Goal: Navigation & Orientation: Find specific page/section

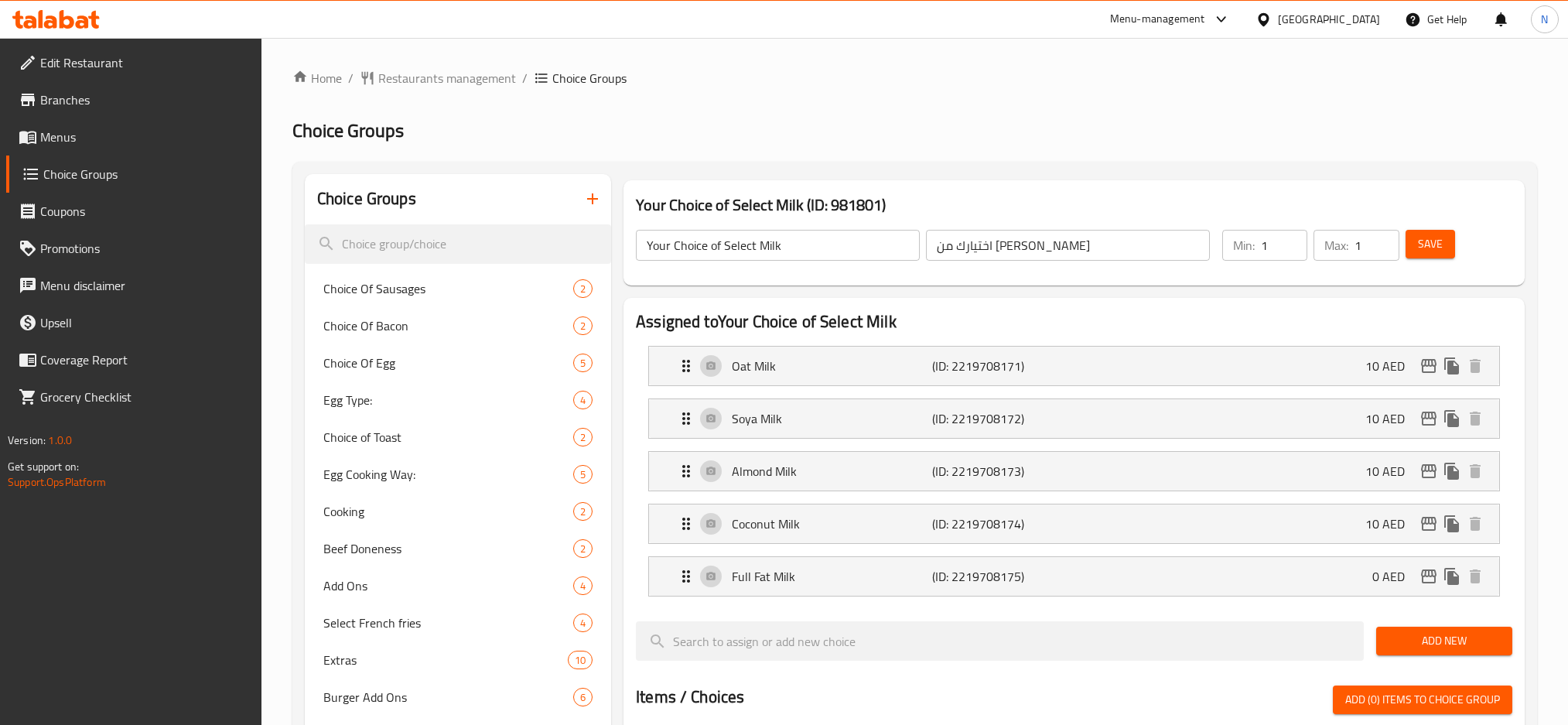
click at [1327, 24] on div "[GEOGRAPHIC_DATA]" at bounding box center [1328, 20] width 102 height 17
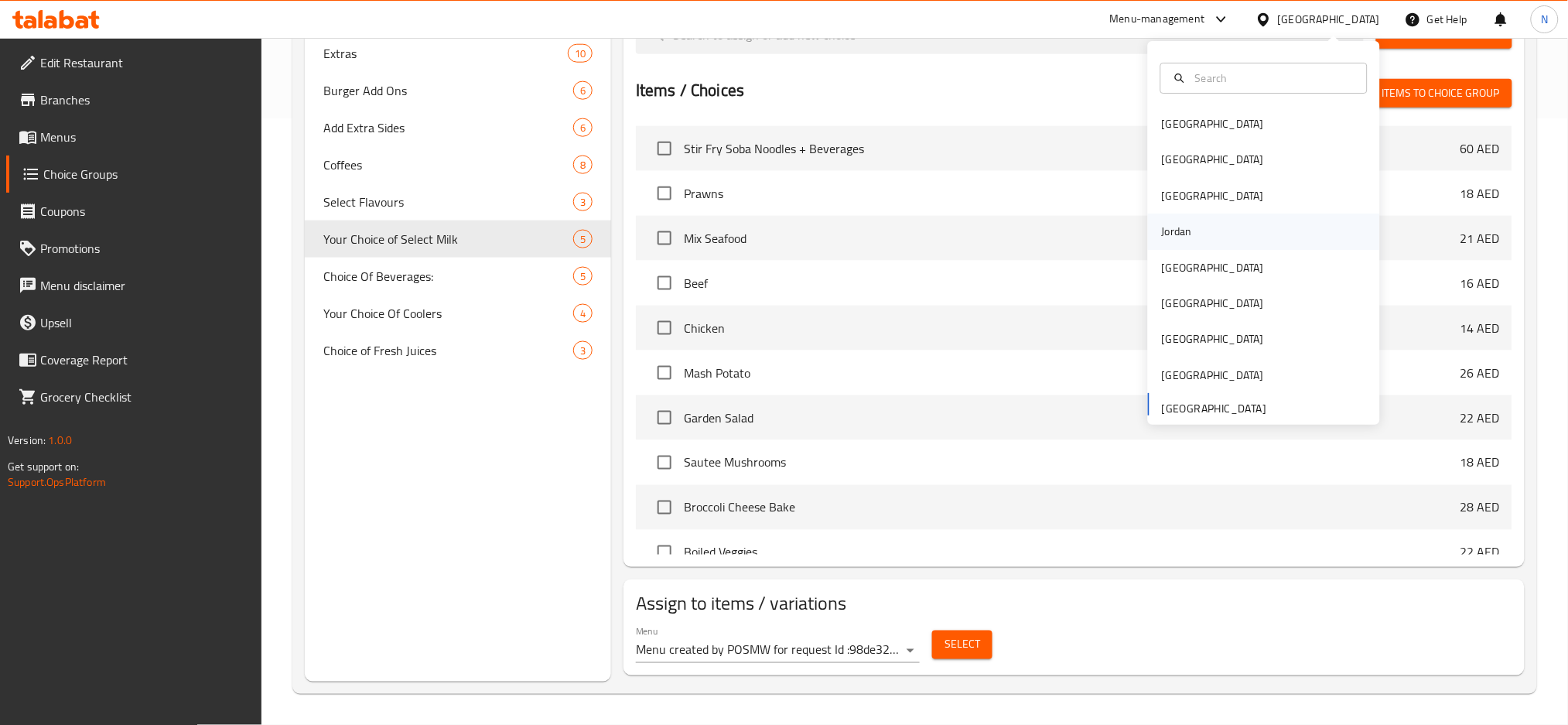
click at [1162, 238] on div "Jordan" at bounding box center [1176, 232] width 30 height 17
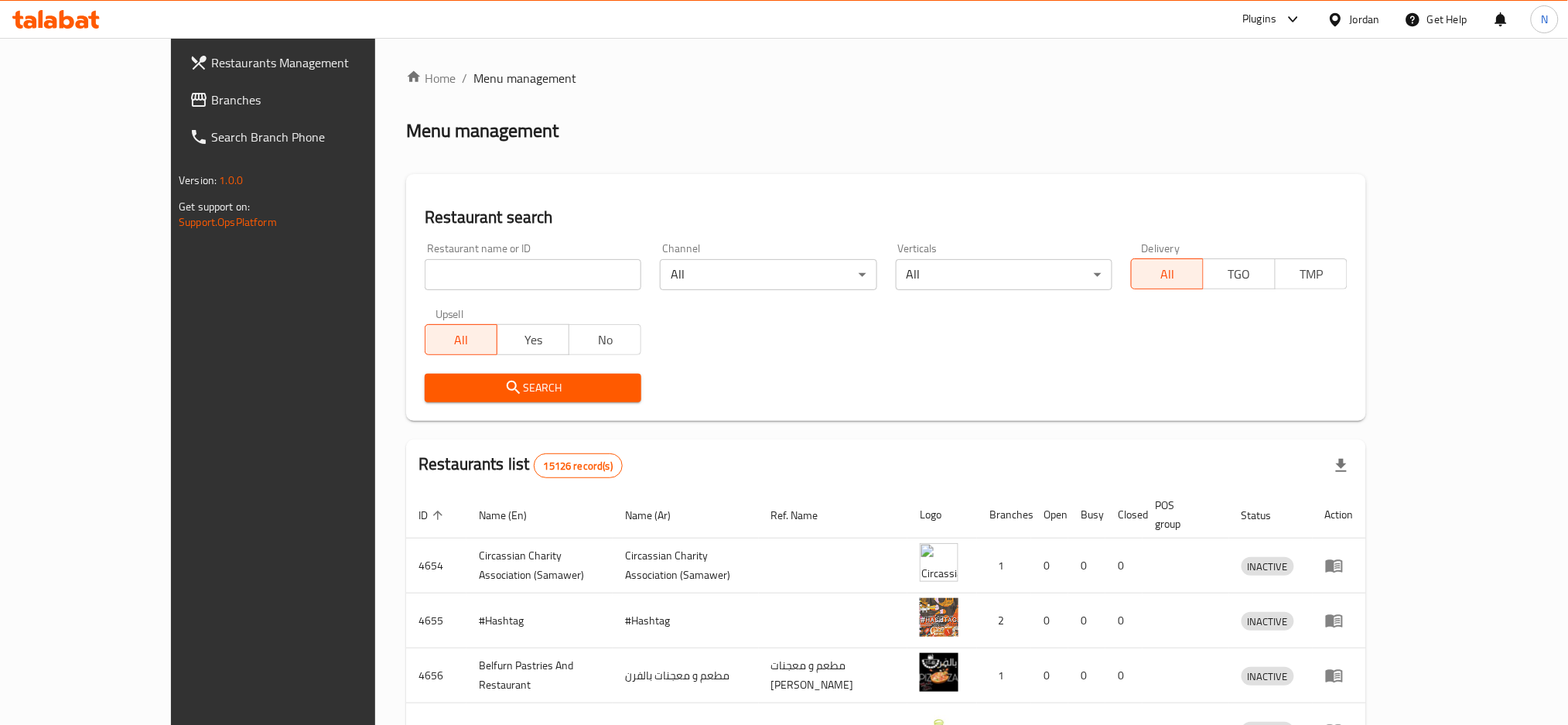
click at [171, 103] on div "Restaurants Management Branches Search Branch Phone Version: 1.0.0 Get support …" at bounding box center [784, 593] width 1226 height 1109
click at [211, 102] on span "Branches" at bounding box center [316, 99] width 209 height 18
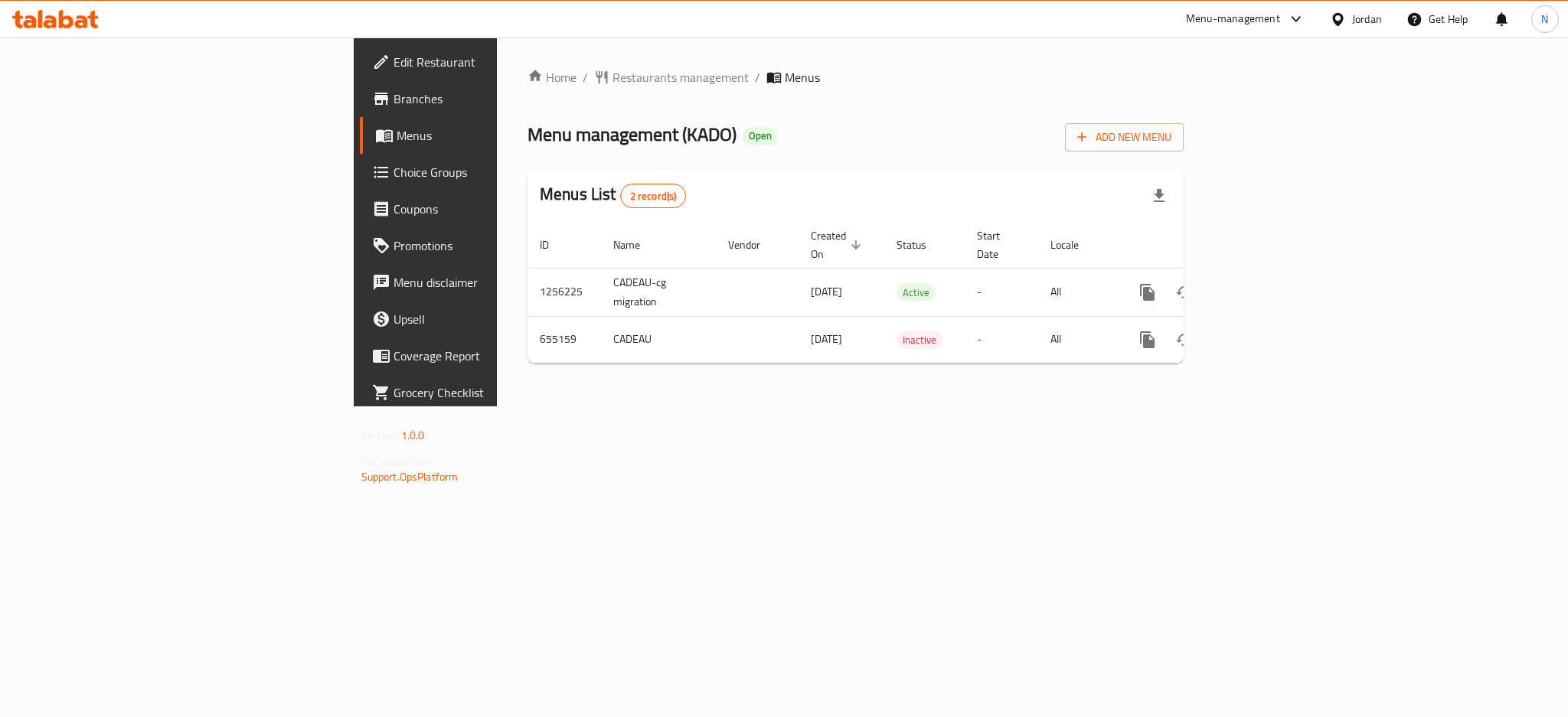
click at [1357, 12] on div "Jordan" at bounding box center [1366, 20] width 30 height 17
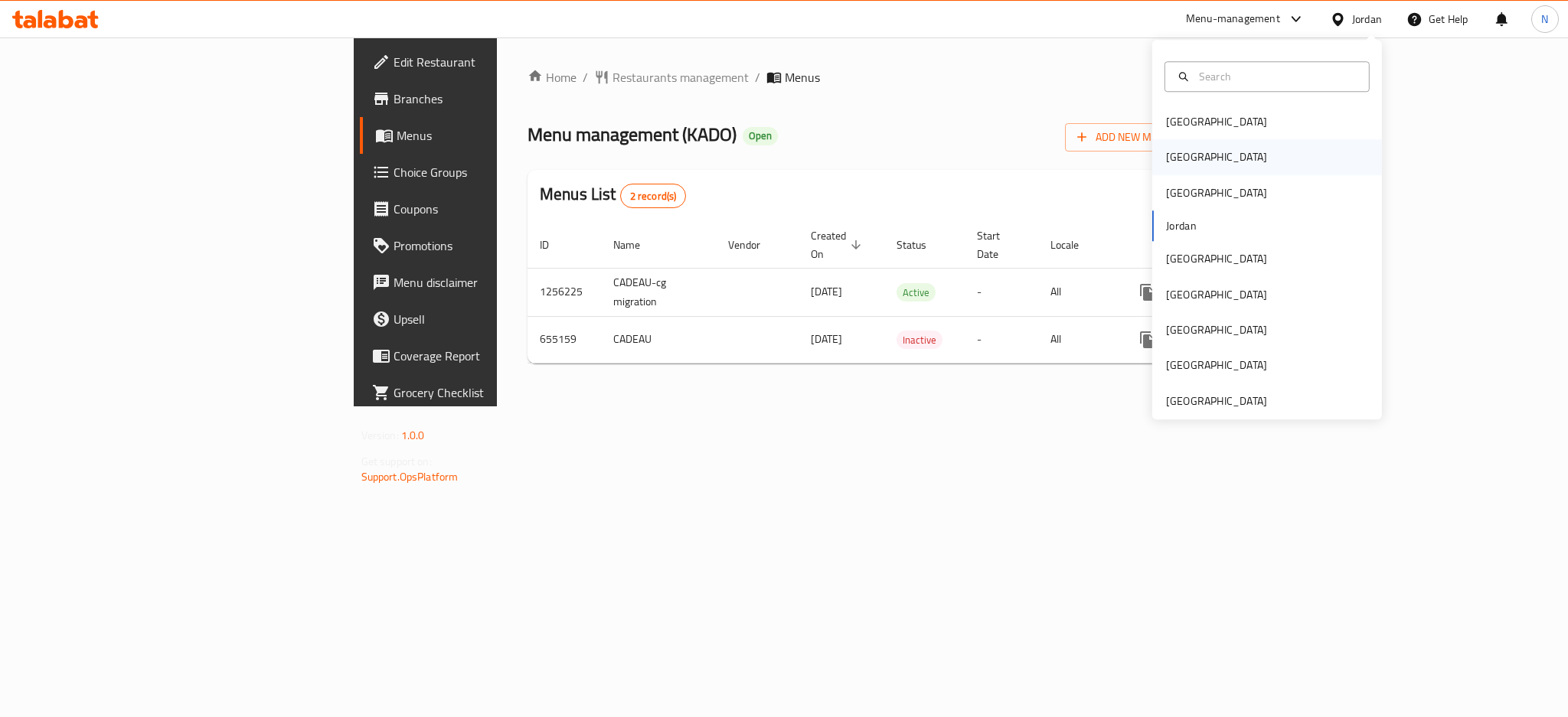
click at [1174, 156] on div "[GEOGRAPHIC_DATA]" at bounding box center [1216, 157] width 101 height 17
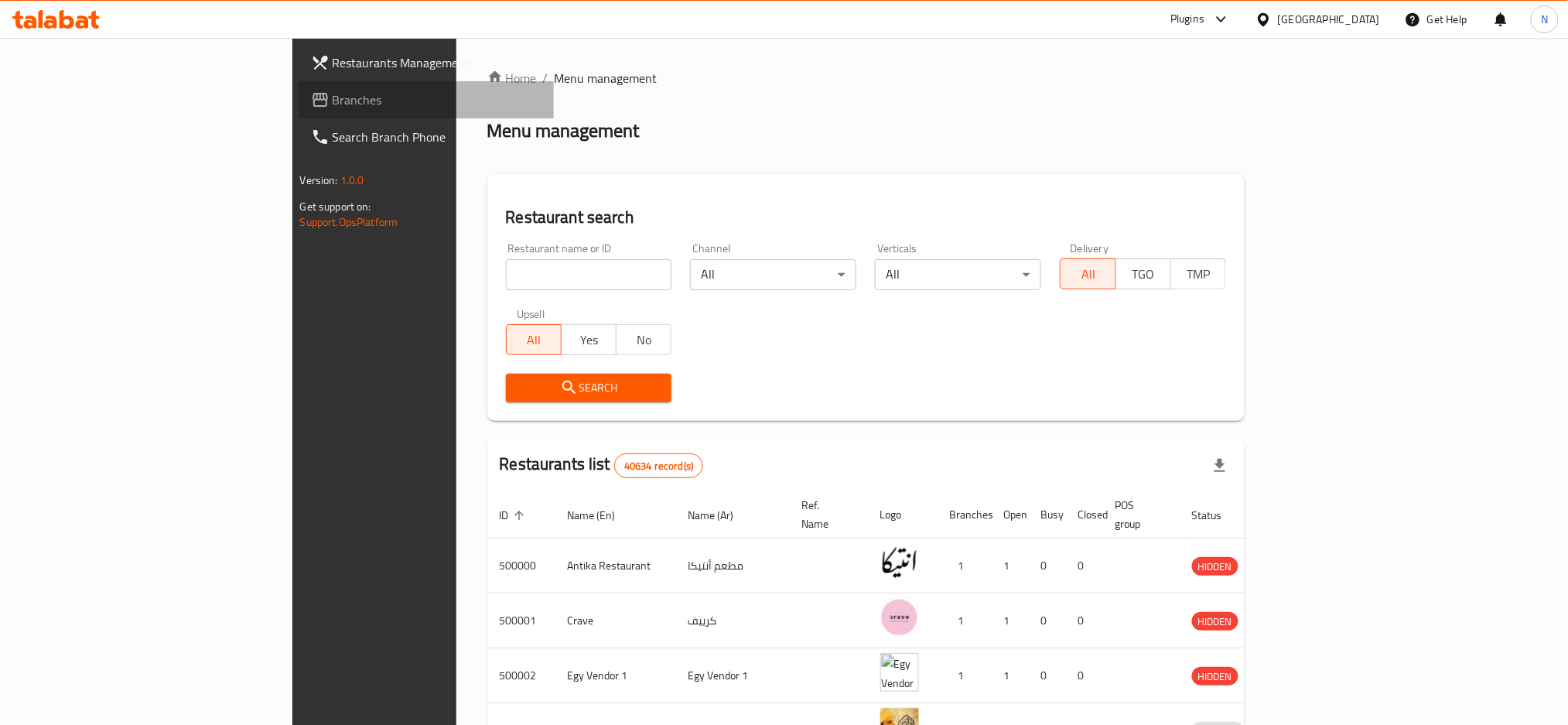
click at [333, 95] on span "Branches" at bounding box center [438, 99] width 209 height 18
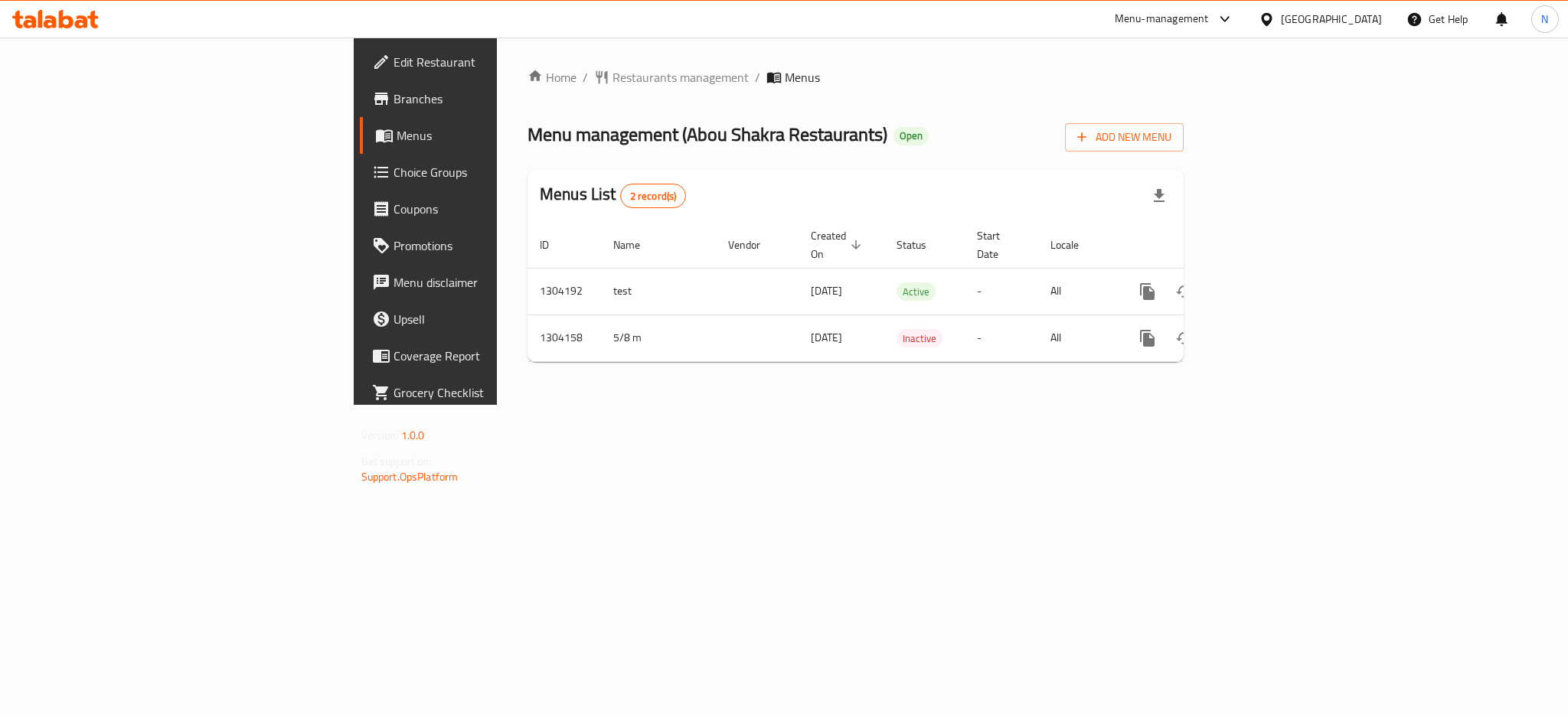
click at [1354, 17] on div "[GEOGRAPHIC_DATA]" at bounding box center [1331, 20] width 101 height 17
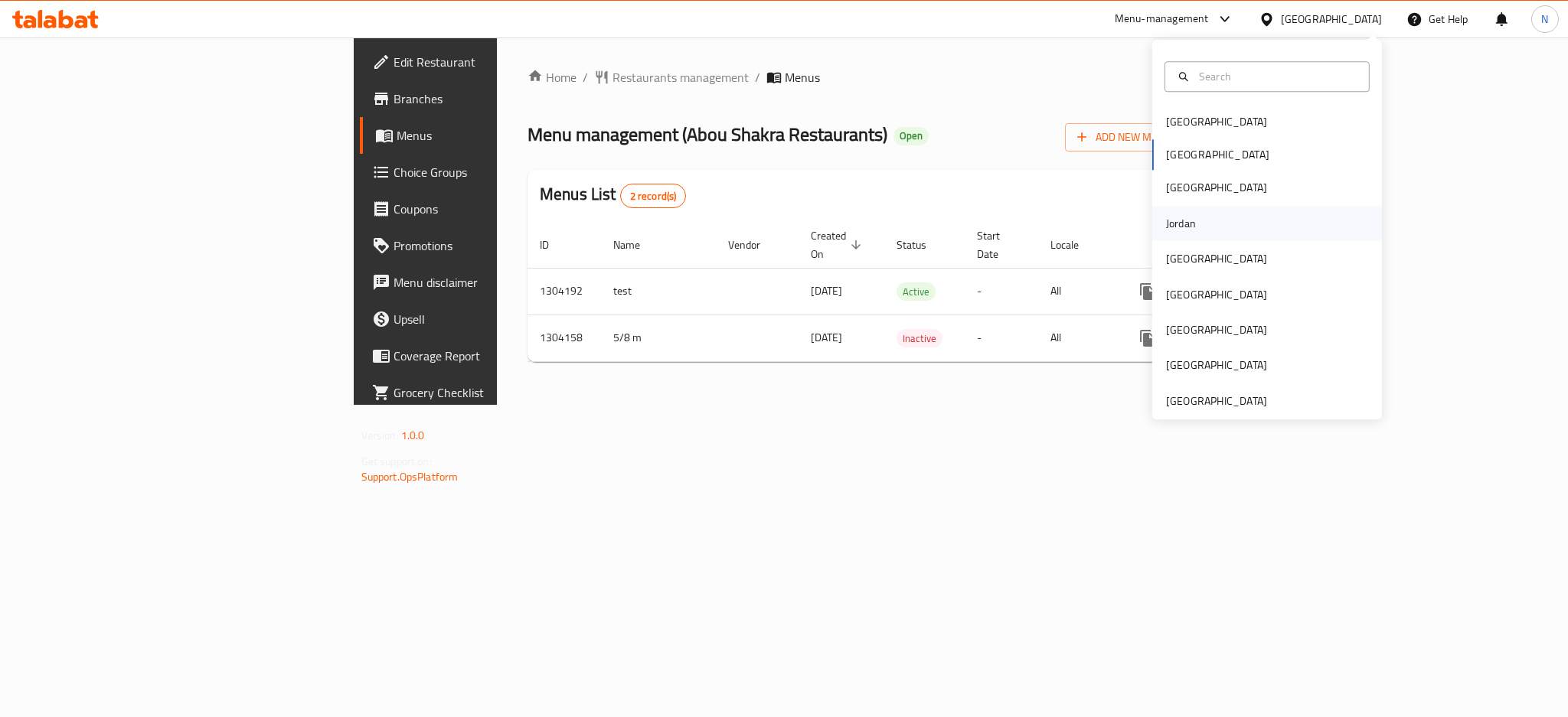
click at [1195, 230] on div "Jordan" at bounding box center [1267, 223] width 229 height 35
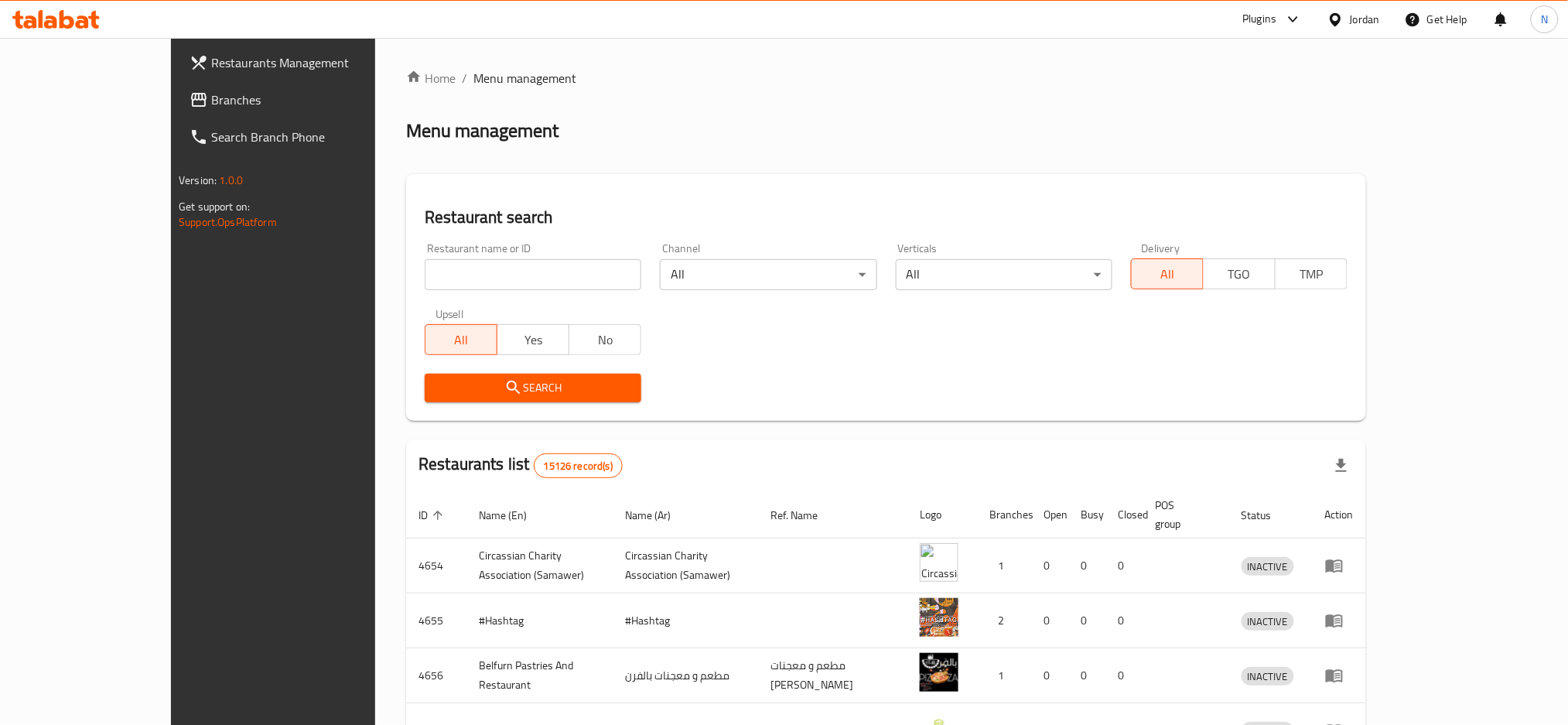
click at [211, 91] on span "Branches" at bounding box center [316, 99] width 209 height 18
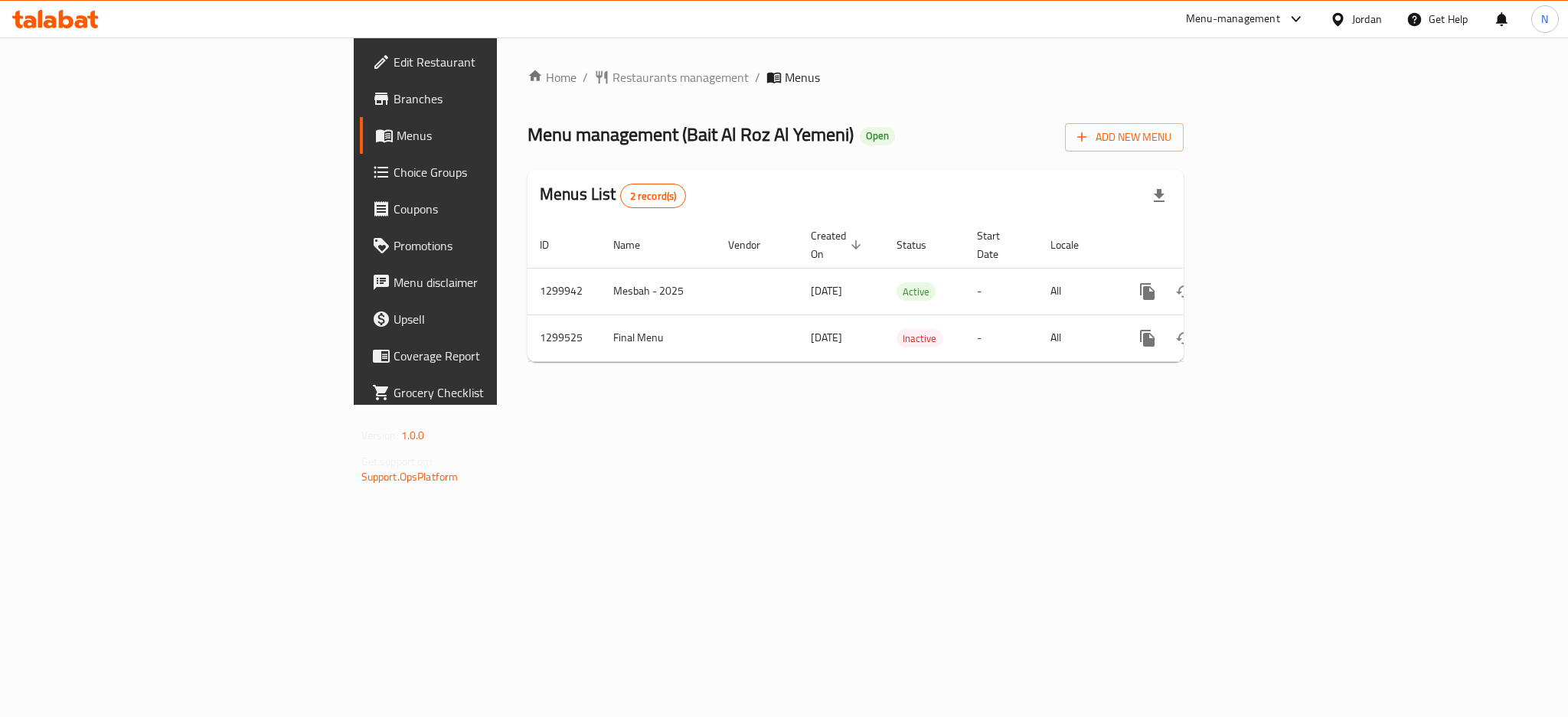
click at [1380, 24] on div "Jordan" at bounding box center [1366, 20] width 30 height 17
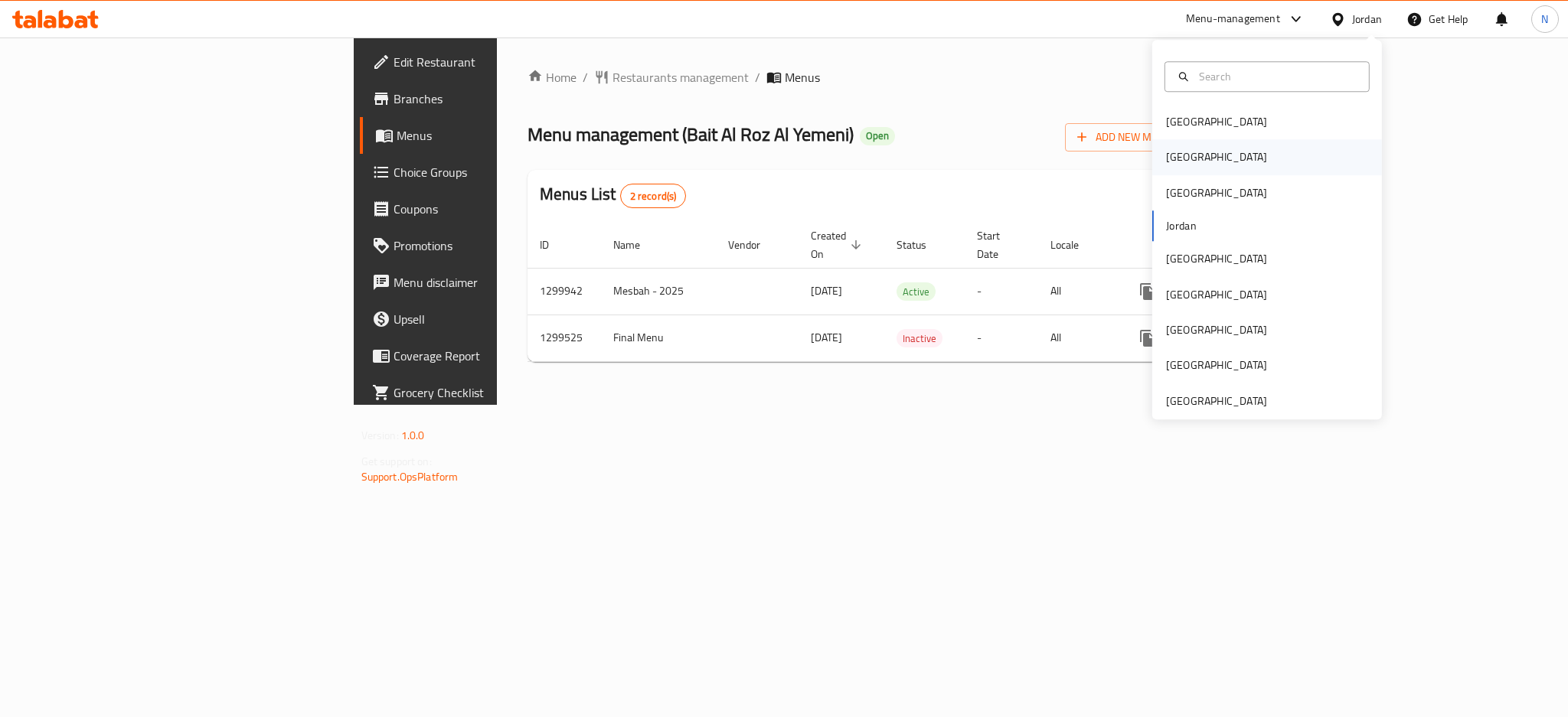
click at [1185, 156] on div "[GEOGRAPHIC_DATA]" at bounding box center [1216, 157] width 126 height 35
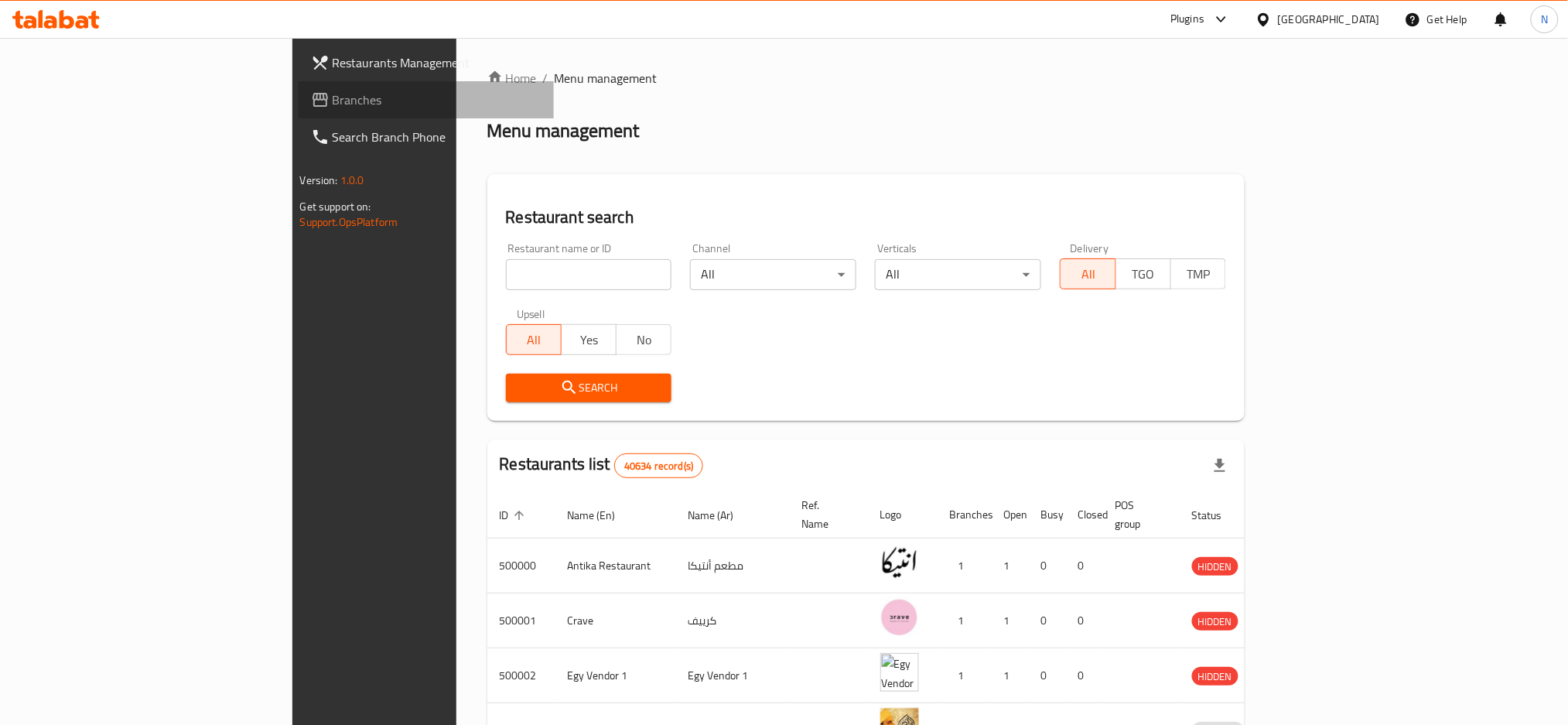
click at [333, 99] on span "Branches" at bounding box center [438, 99] width 209 height 18
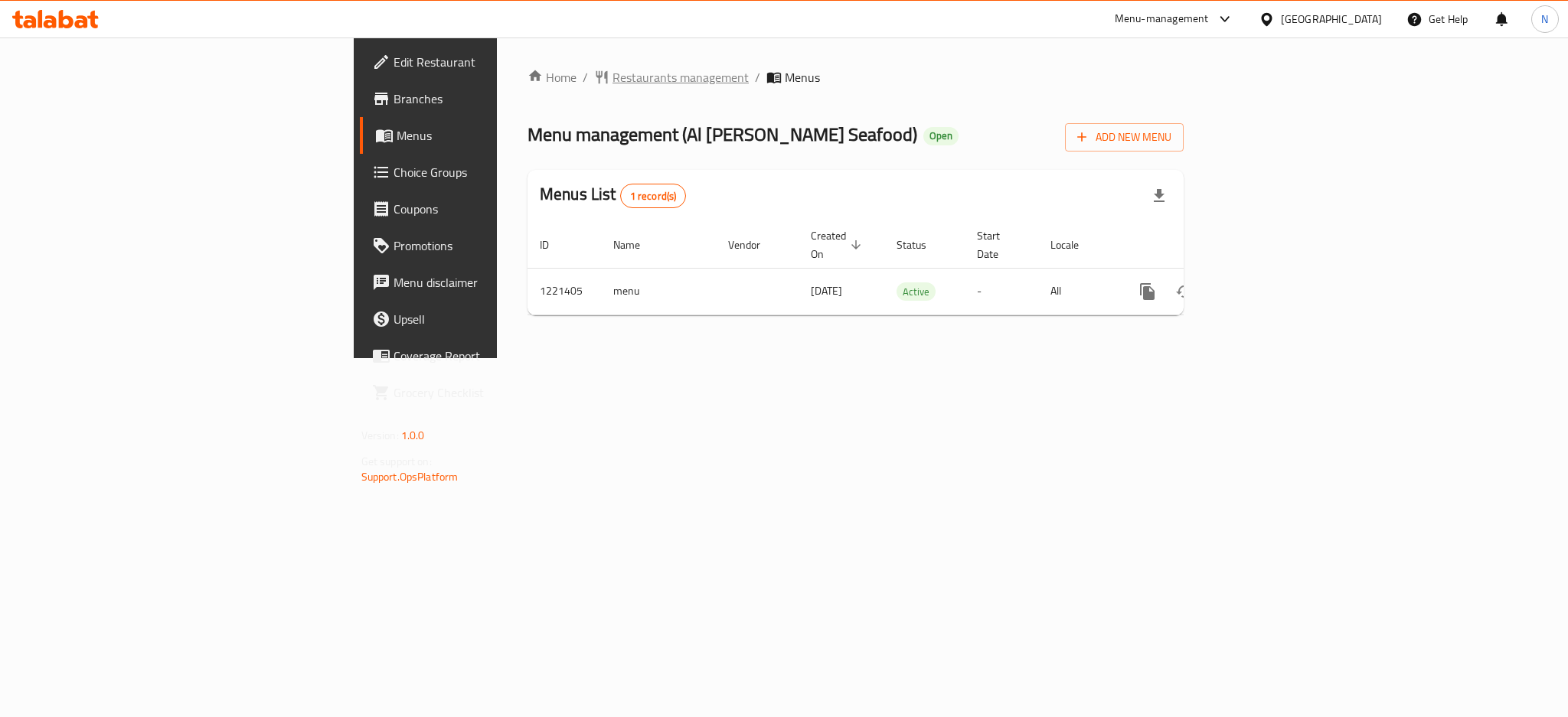
click at [612, 82] on span "Restaurants management" at bounding box center [680, 77] width 136 height 18
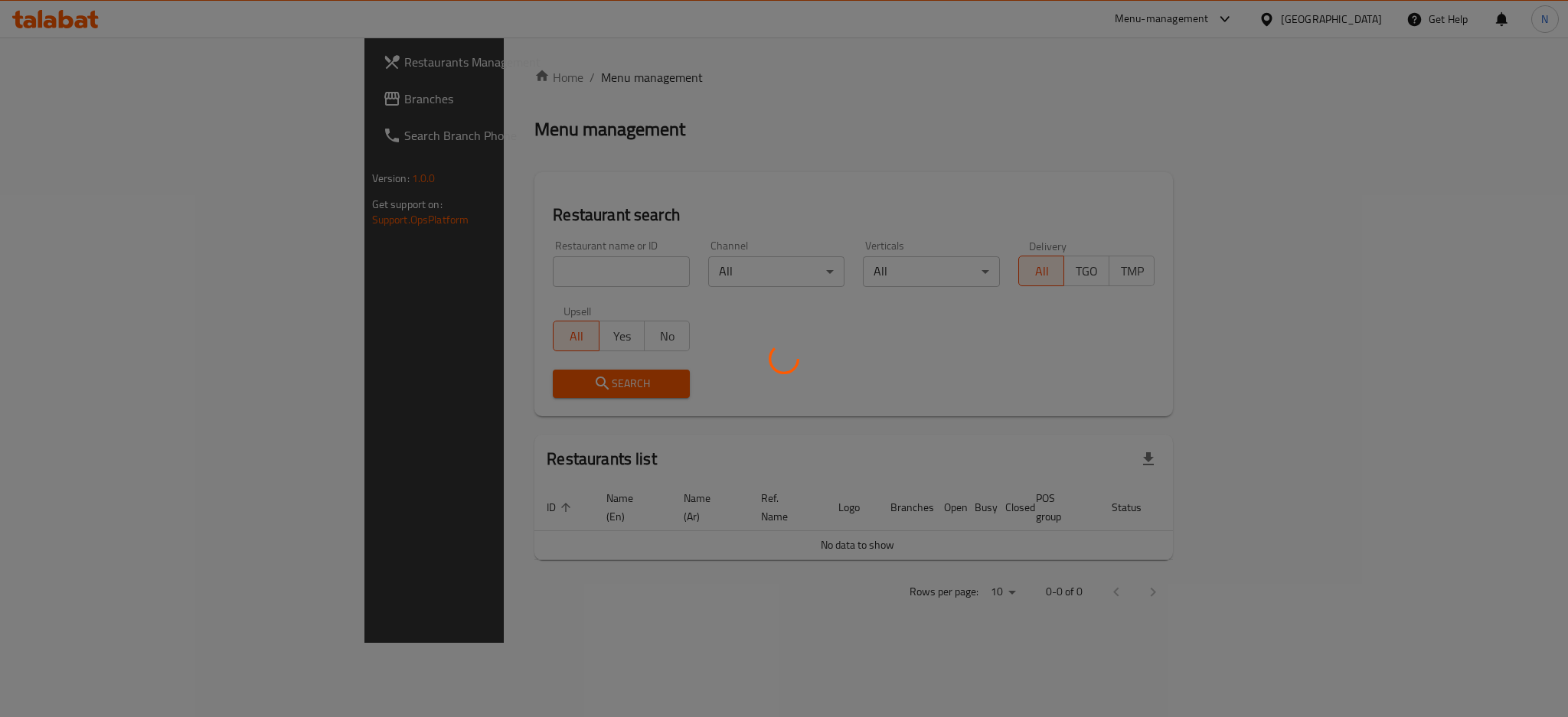
click at [35, 98] on div at bounding box center [784, 358] width 1568 height 717
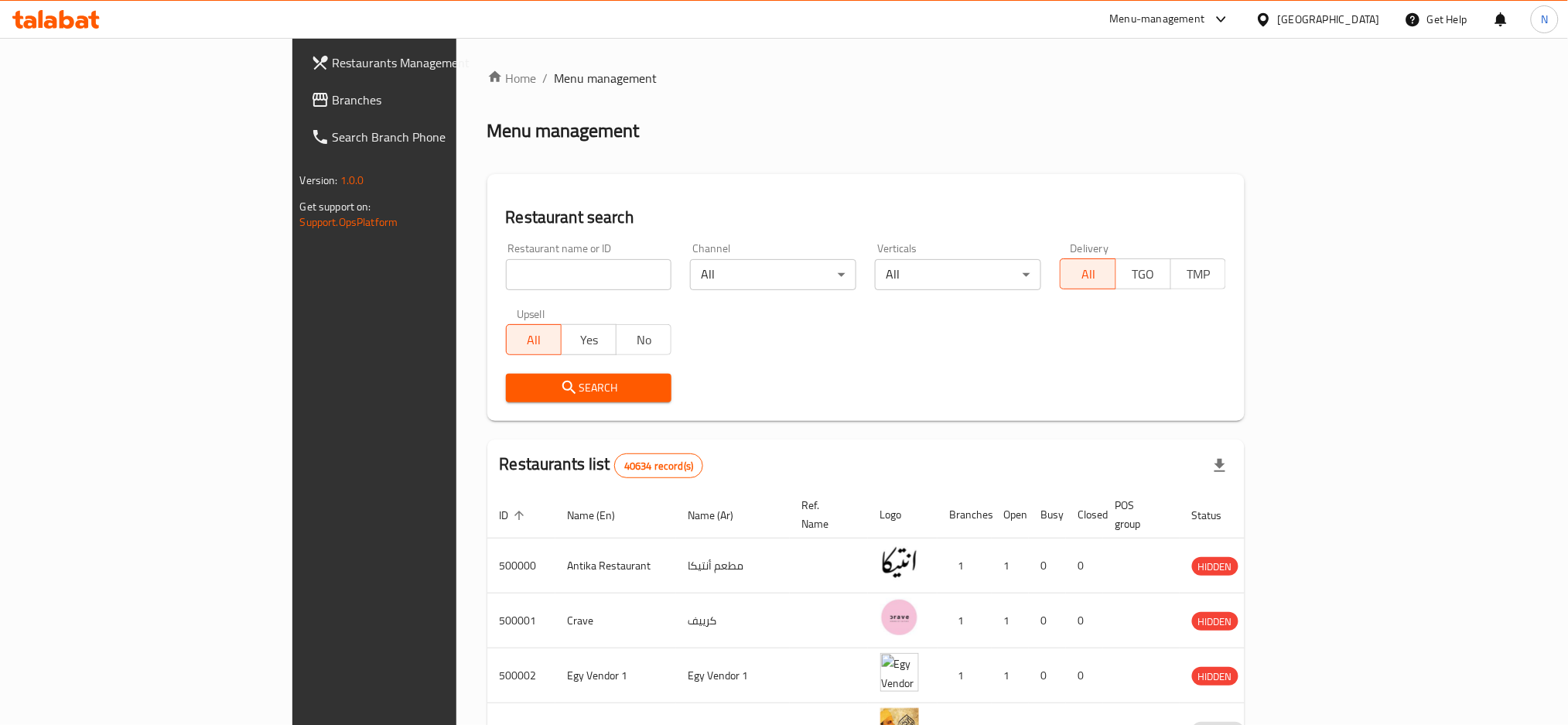
click at [62, 98] on div at bounding box center [784, 362] width 1568 height 725
click at [333, 98] on span "Branches" at bounding box center [438, 99] width 209 height 18
